Goal: Navigation & Orientation: Find specific page/section

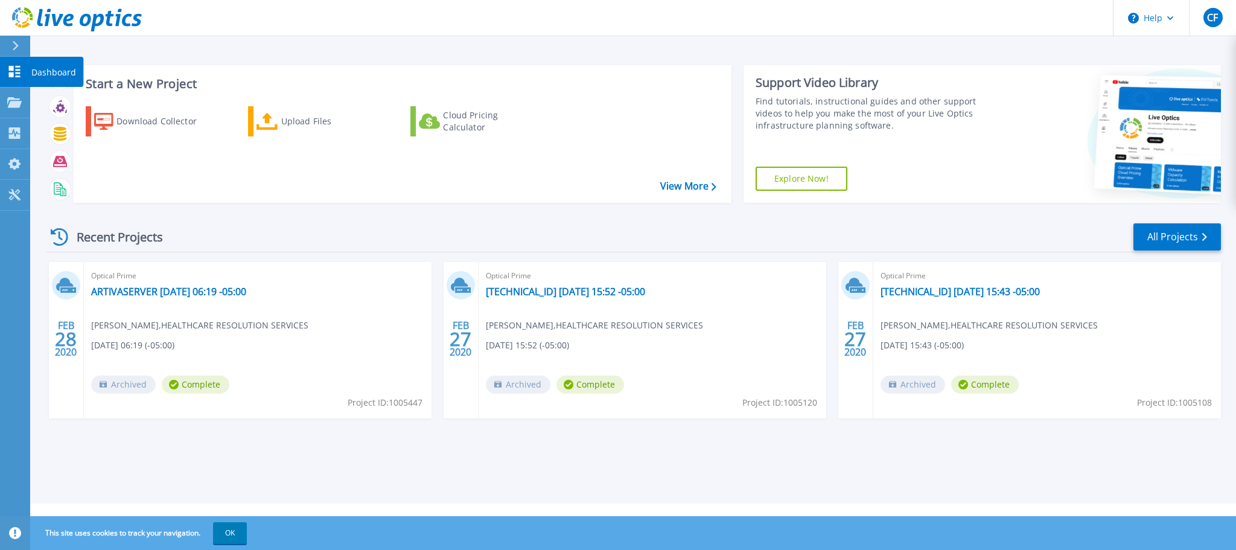
click at [19, 74] on icon at bounding box center [14, 71] width 11 height 11
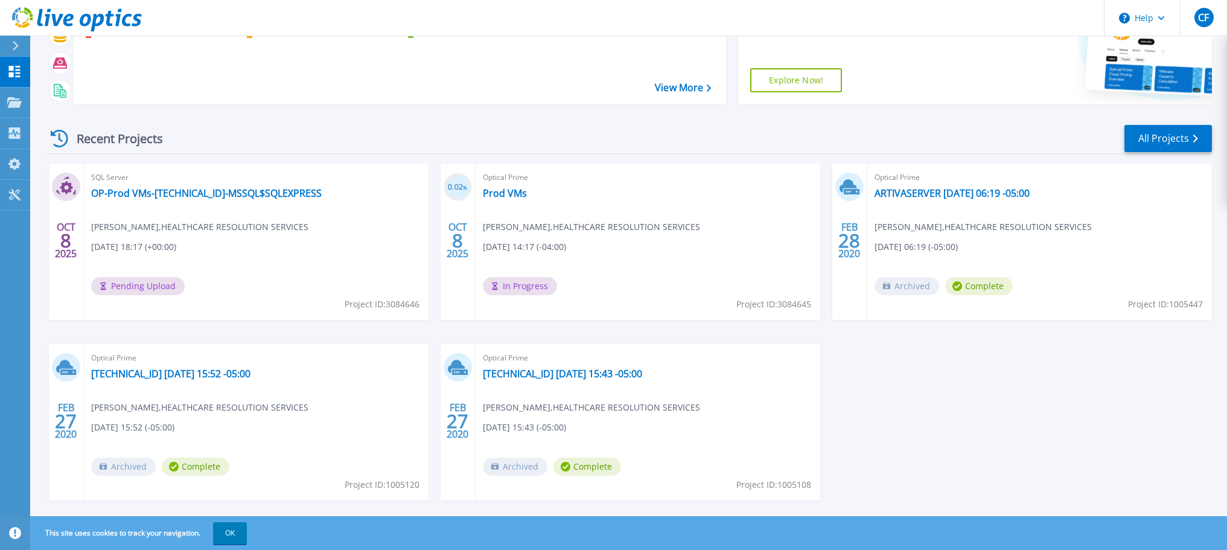
scroll to position [119, 0]
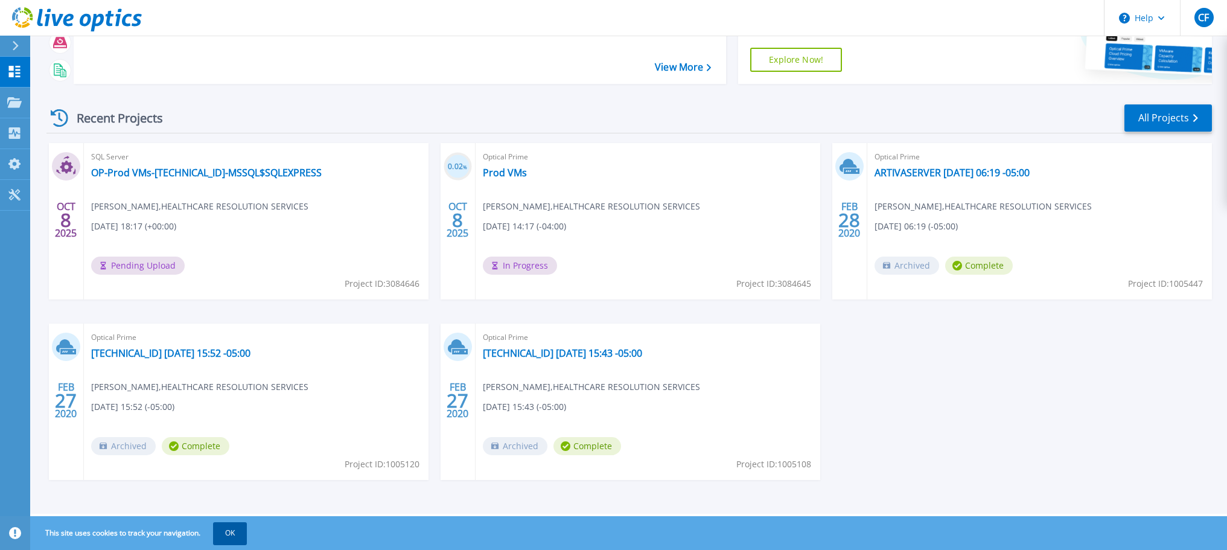
click at [225, 533] on button "OK" at bounding box center [230, 533] width 34 height 22
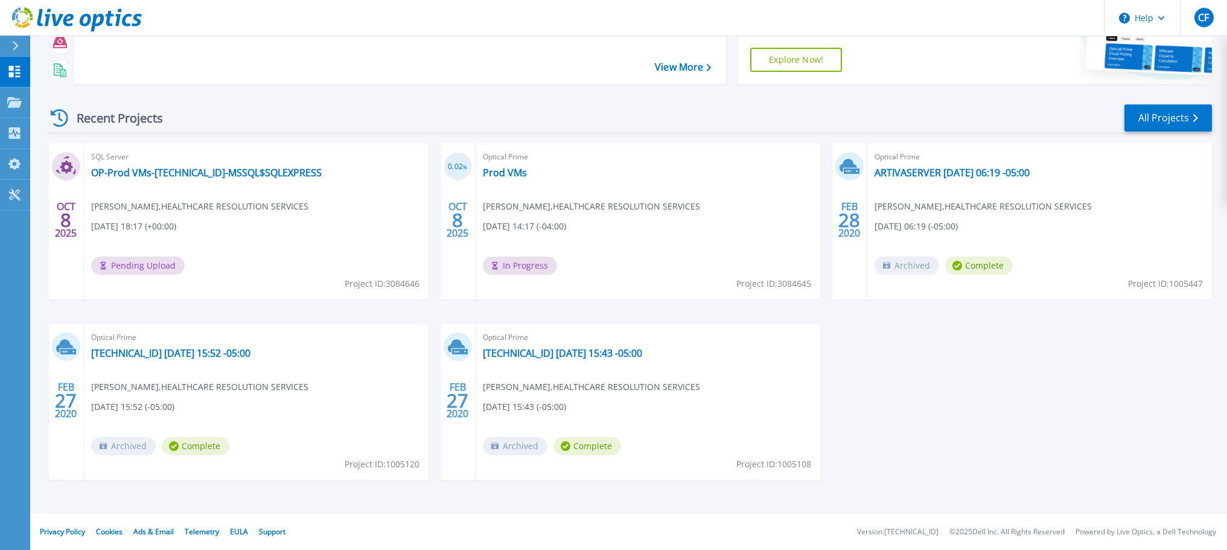
click at [919, 383] on div "OCT 8 2025 SQL Server OP-Prod VMs-10.28.60.116-MSSQL$SQLEXPRESS Christopher Fus…" at bounding box center [624, 323] width 1175 height 361
click at [991, 384] on div "OCT 8 2025 SQL Server OP-Prod VMs-10.28.60.116-MSSQL$SQLEXPRESS Christopher Fus…" at bounding box center [624, 323] width 1175 height 361
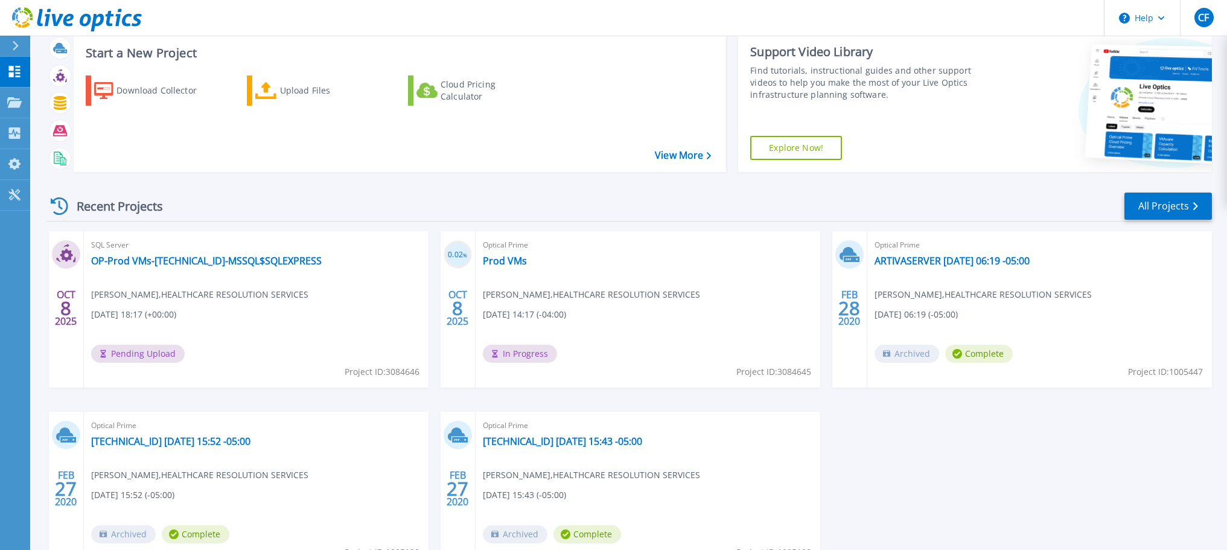
scroll to position [60, 0]
